Goal: Task Accomplishment & Management: Manage account settings

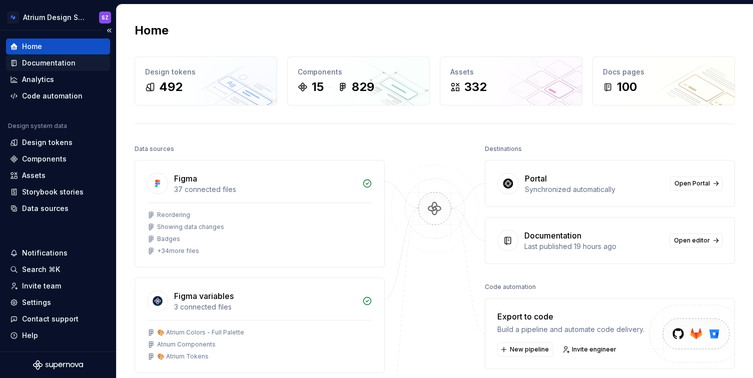
click at [61, 64] on div "Documentation" at bounding box center [49, 63] width 54 height 10
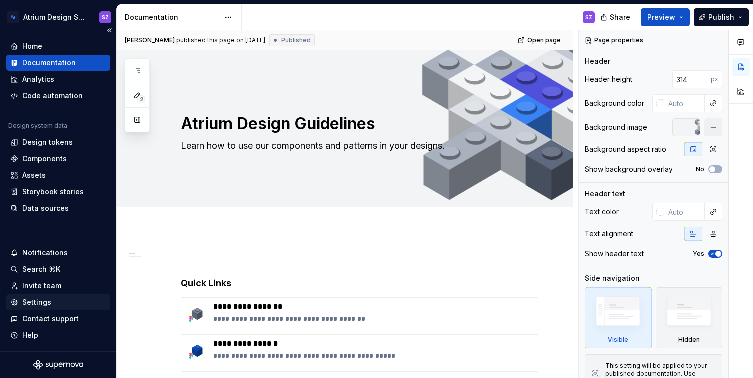
click at [32, 301] on div "Settings" at bounding box center [36, 303] width 29 height 10
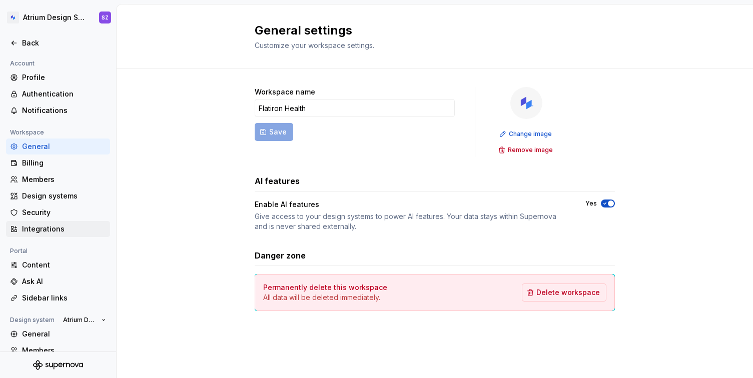
click at [66, 231] on div "Integrations" at bounding box center [64, 229] width 84 height 10
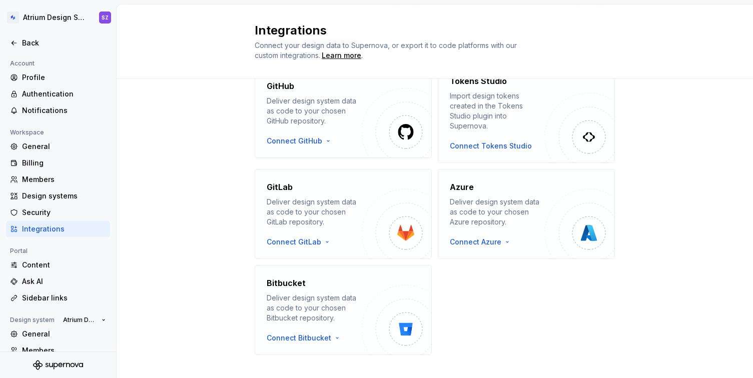
scroll to position [199, 0]
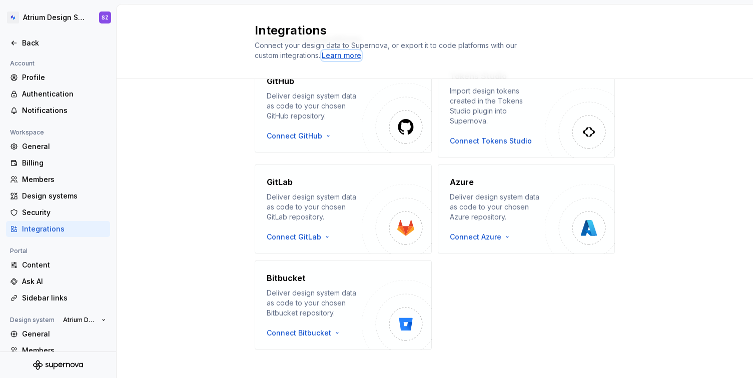
click at [338, 58] on div "Learn more" at bounding box center [342, 56] width 40 height 10
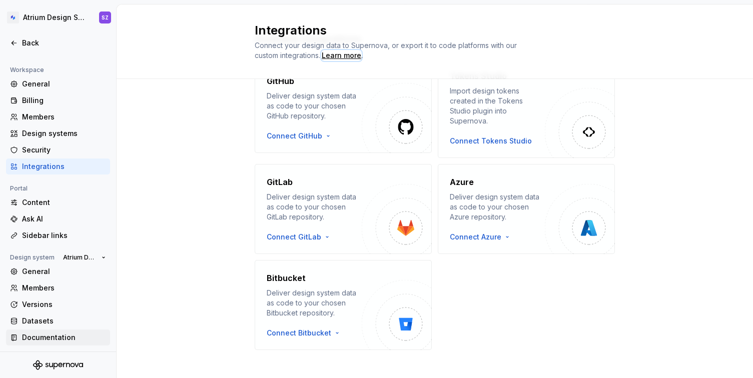
scroll to position [0, 0]
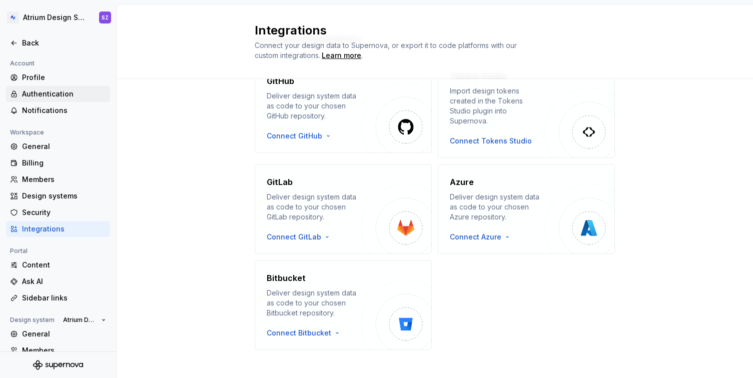
click at [55, 96] on div "Authentication" at bounding box center [64, 94] width 84 height 10
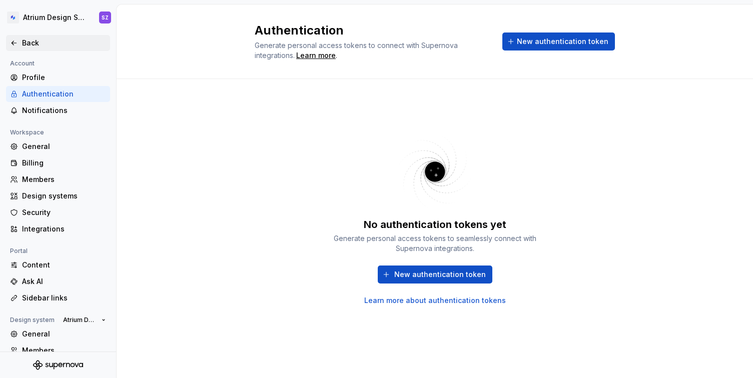
click at [21, 44] on div "Back" at bounding box center [58, 43] width 96 height 10
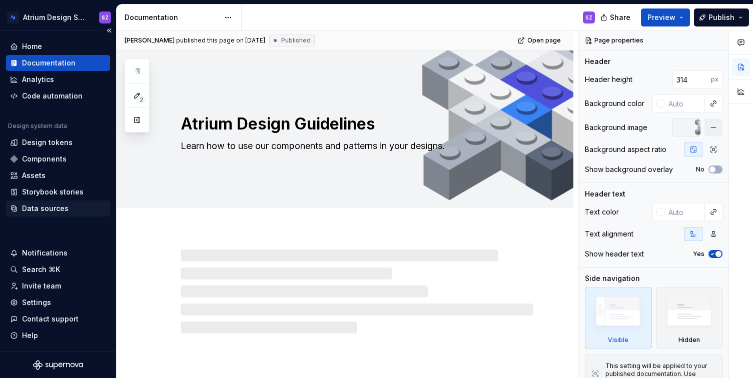
type textarea "*"
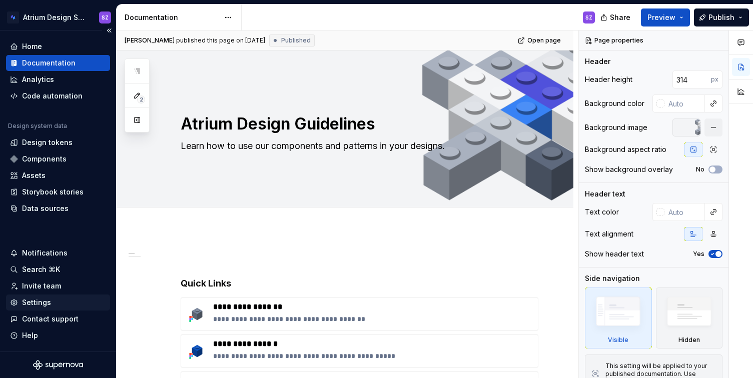
click at [43, 302] on div "Settings" at bounding box center [36, 303] width 29 height 10
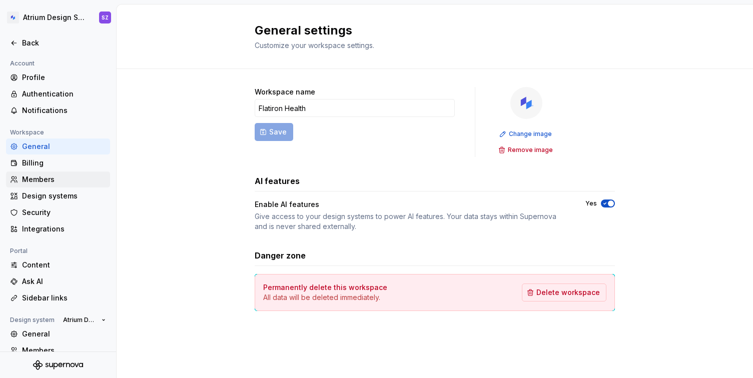
click at [40, 178] on div "Members" at bounding box center [64, 180] width 84 height 10
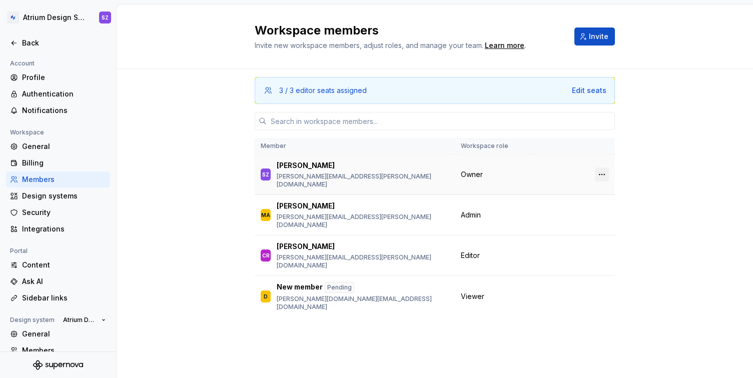
click at [601, 168] on button "button" at bounding box center [602, 175] width 14 height 14
click at [675, 142] on div "3 / 3 editor seats assigned Edit seats Member Workspace role SZ [PERSON_NAME] […" at bounding box center [435, 223] width 637 height 309
click at [64, 89] on div "Authentication" at bounding box center [64, 94] width 84 height 10
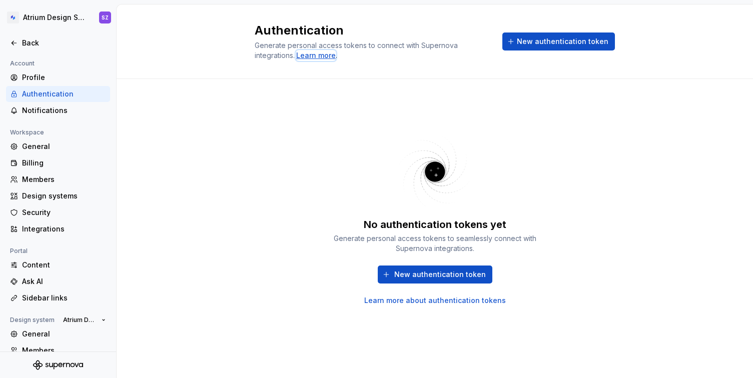
click at [329, 56] on div "Learn more" at bounding box center [316, 56] width 40 height 10
